Goal: Information Seeking & Learning: Learn about a topic

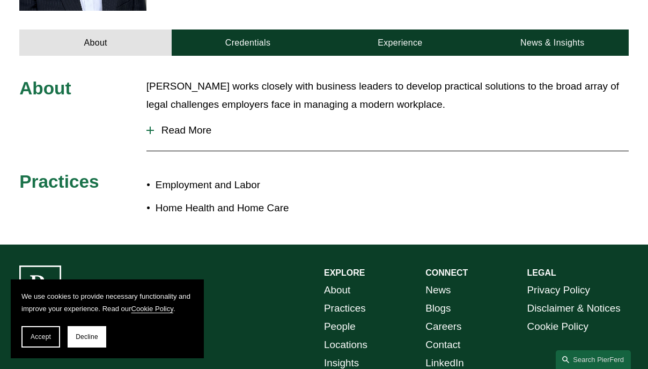
scroll to position [375, 0]
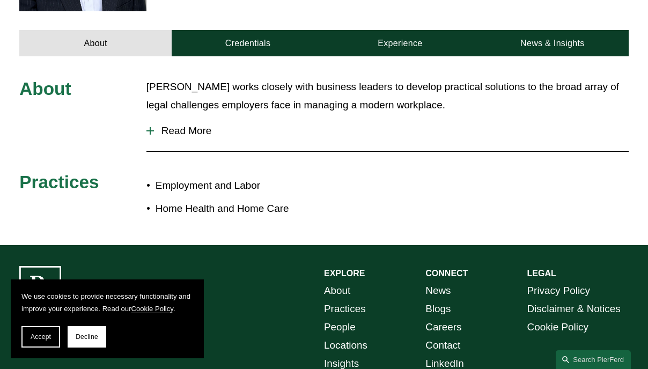
click at [233, 189] on p "Employment and Labor" at bounding box center [240, 185] width 168 height 18
click at [175, 137] on span "Read More" at bounding box center [391, 131] width 475 height 12
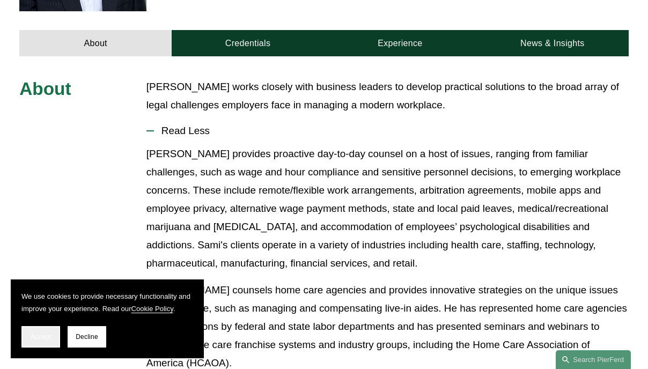
click at [28, 338] on button "Accept" at bounding box center [40, 336] width 39 height 21
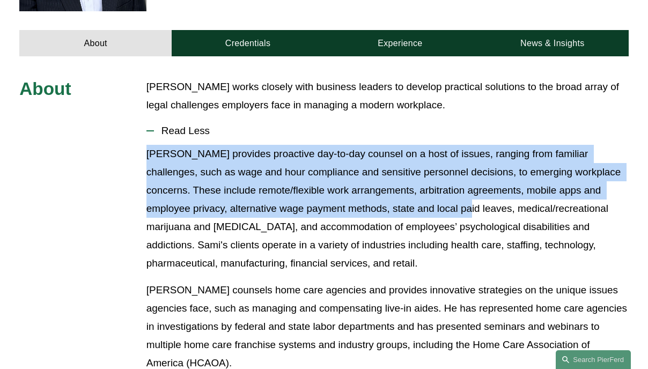
drag, startPoint x: 430, startPoint y: 215, endPoint x: 130, endPoint y: 156, distance: 304.9
click at [130, 156] on div "About [PERSON_NAME] works closely with business leaders to develop practical so…" at bounding box center [324, 350] width 648 height 544
click at [149, 157] on p "[PERSON_NAME] provides proactive day-to-day counsel on a host of issues, rangin…" at bounding box center [387, 209] width 482 height 128
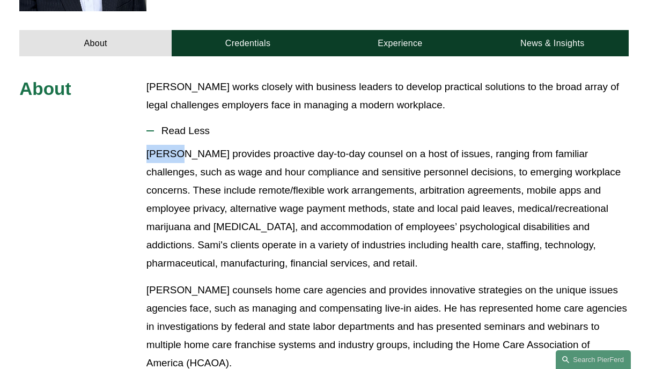
drag, startPoint x: 175, startPoint y: 158, endPoint x: 141, endPoint y: 159, distance: 34.4
click at [141, 159] on div "About [PERSON_NAME] works closely with business leaders to develop practical so…" at bounding box center [324, 350] width 648 height 544
click at [153, 159] on p "[PERSON_NAME] provides proactive day-to-day counsel on a host of issues, rangin…" at bounding box center [387, 209] width 482 height 128
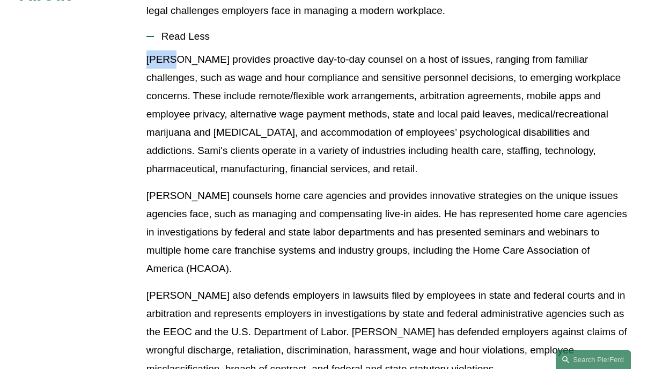
scroll to position [536, 0]
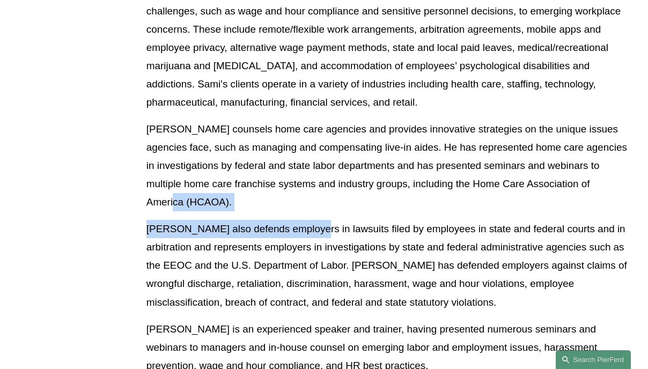
drag, startPoint x: 305, startPoint y: 235, endPoint x: 187, endPoint y: 213, distance: 120.5
click at [187, 213] on div "[PERSON_NAME] provides proactive day-to-day counsel on a host of issues, rangin…" at bounding box center [387, 183] width 482 height 398
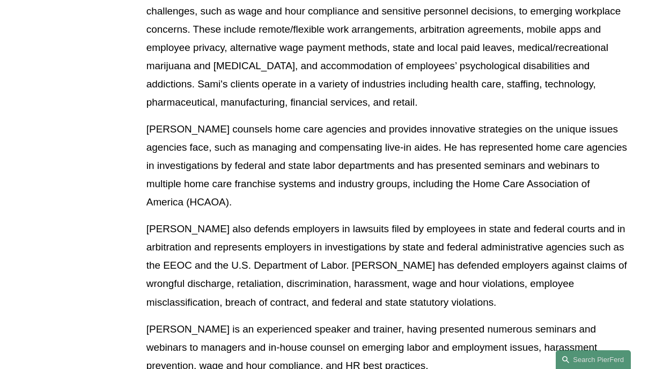
click at [293, 246] on p "[PERSON_NAME] also defends employers in lawsuits filed by employees in state an…" at bounding box center [387, 265] width 482 height 91
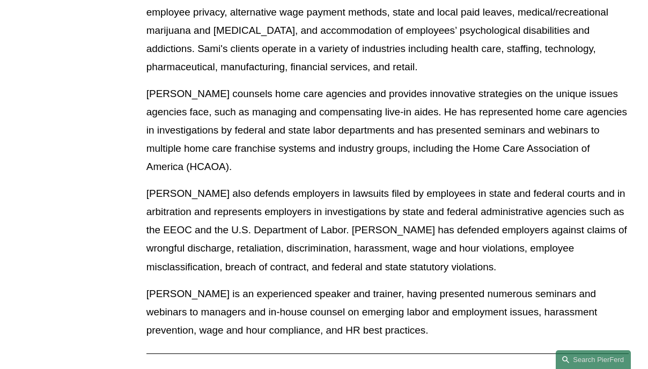
scroll to position [572, 0]
